Goal: Register for event/course

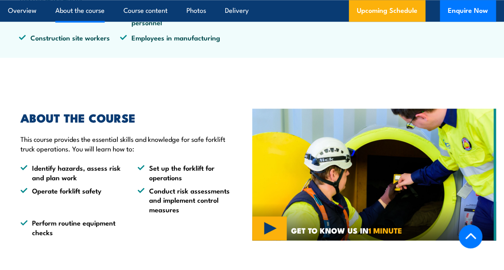
scroll to position [462, 0]
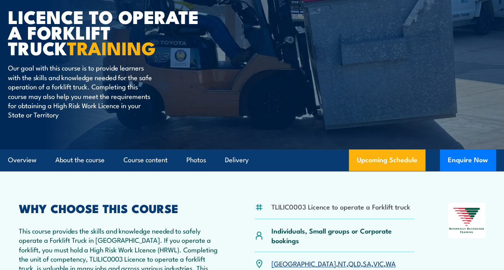
scroll to position [96, 0]
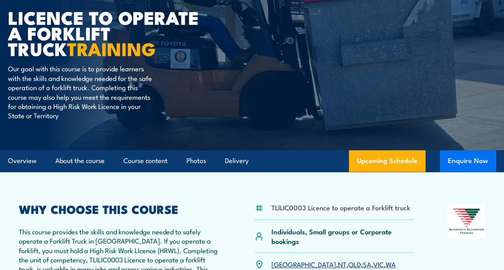
click at [473, 167] on button "Enquire Now" at bounding box center [468, 161] width 56 height 22
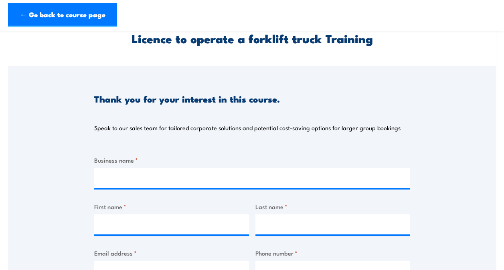
scroll to position [37, 0]
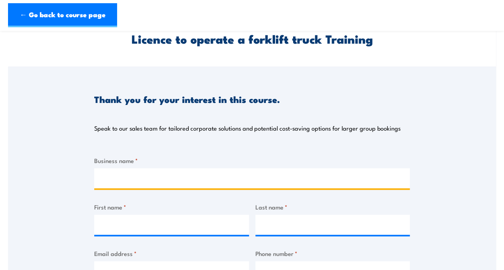
click at [286, 182] on input "Business name *" at bounding box center [252, 179] width 316 height 20
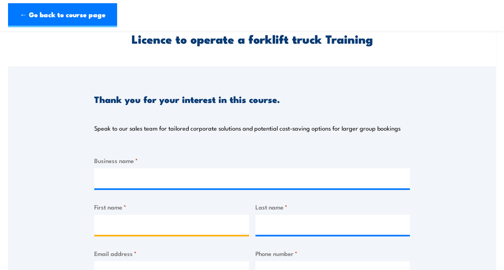
click at [186, 228] on input "First name *" at bounding box center [171, 225] width 155 height 20
type input "Fardin Alam"
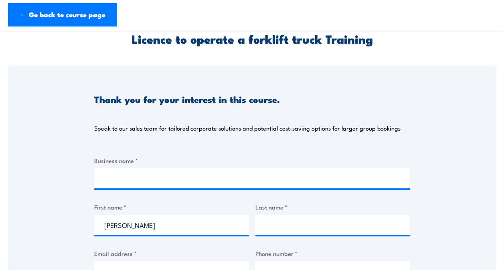
type input "Fahad"
type input "0433837742"
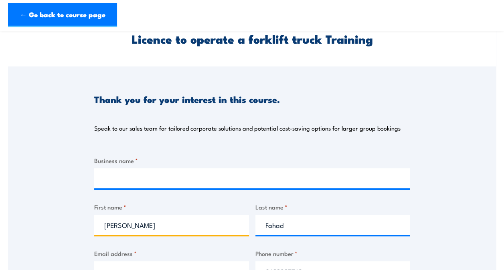
scroll to position [112, 0]
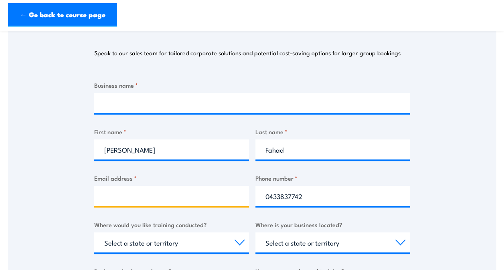
click at [214, 190] on input "Email address *" at bounding box center [171, 196] width 155 height 20
type input "fahadfardinalam@gmail.com"
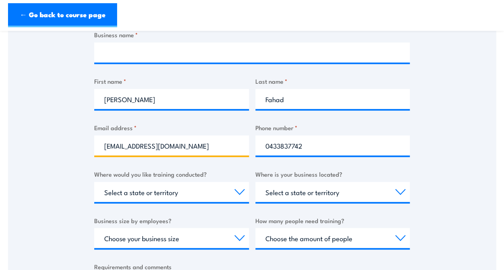
scroll to position [163, 0]
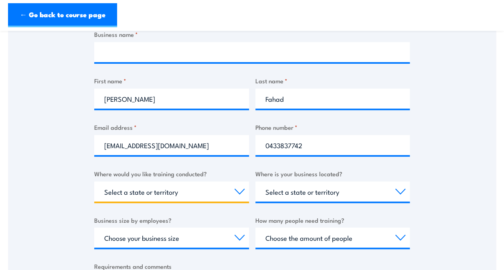
click at [221, 187] on select "Select a state or territory Nationally - multiple locations QLD NSW VIC SA ACT …" at bounding box center [171, 192] width 155 height 20
select select "WA"
click at [94, 182] on select "Select a state or territory Nationally - multiple locations QLD NSW VIC SA ACT …" at bounding box center [171, 192] width 155 height 20
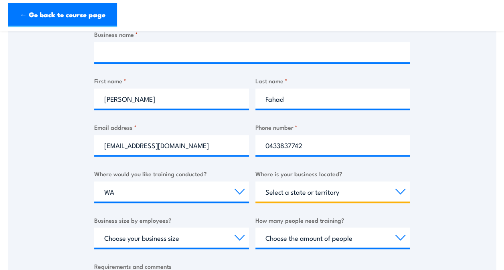
click at [318, 185] on select "Select a state or territory QLD NSW VIC SA ACT WA TAS NT" at bounding box center [333, 192] width 155 height 20
click at [437, 144] on div "Thank you for your interest in this course. Speak to our sales team for tailore…" at bounding box center [252, 140] width 488 height 401
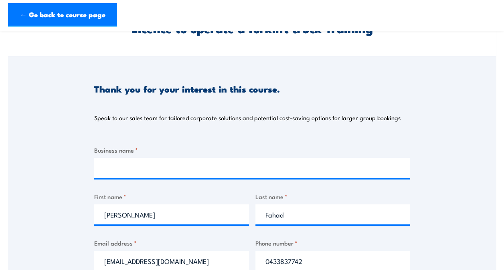
scroll to position [0, 0]
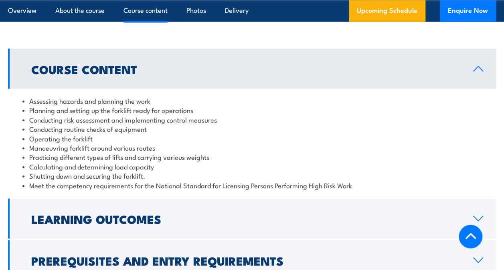
scroll to position [711, 0]
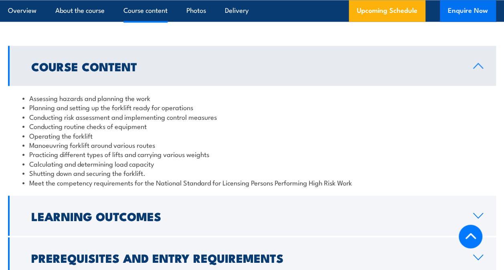
click at [449, 3] on button "Enquire Now" at bounding box center [468, 11] width 56 height 22
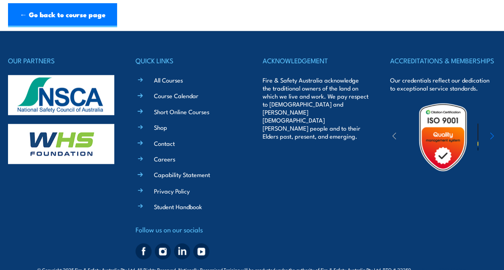
scroll to position [586, 0]
